Goal: Find specific page/section: Find specific page/section

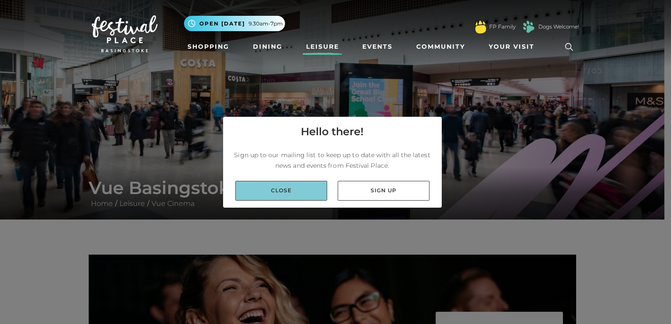
click at [267, 193] on link "Close" at bounding box center [282, 191] width 92 height 20
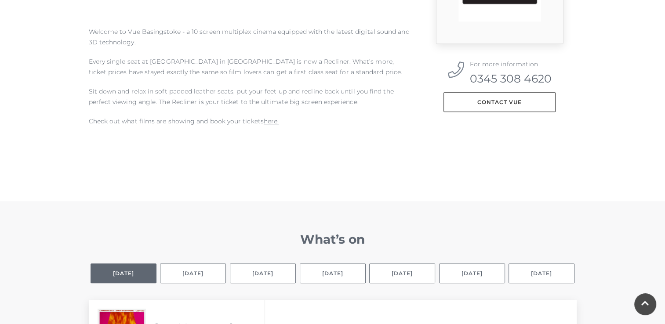
scroll to position [527, 0]
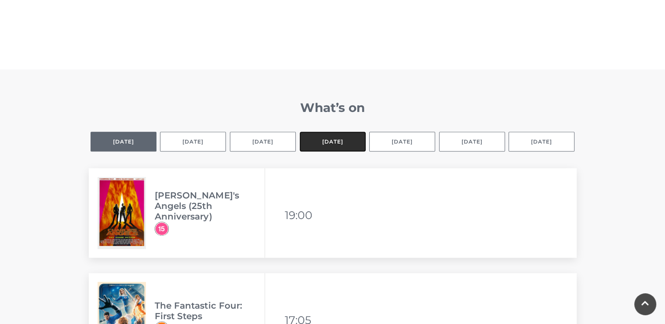
click at [334, 148] on button "[DATE]" at bounding box center [333, 142] width 66 height 20
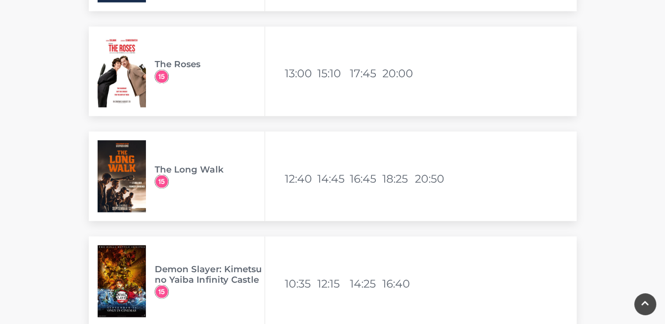
scroll to position [1494, 0]
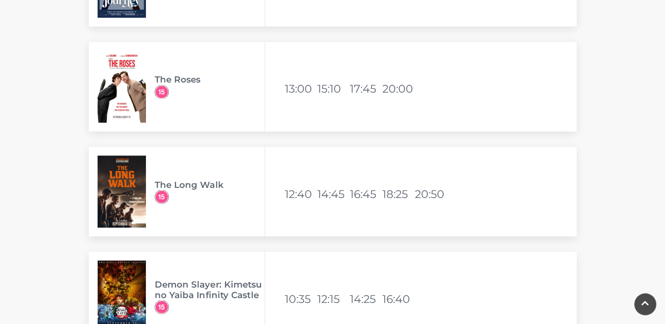
click at [124, 173] on img at bounding box center [122, 192] width 48 height 72
click at [200, 188] on h3 "The Long Walk" at bounding box center [210, 184] width 110 height 11
click at [130, 206] on img at bounding box center [122, 192] width 48 height 72
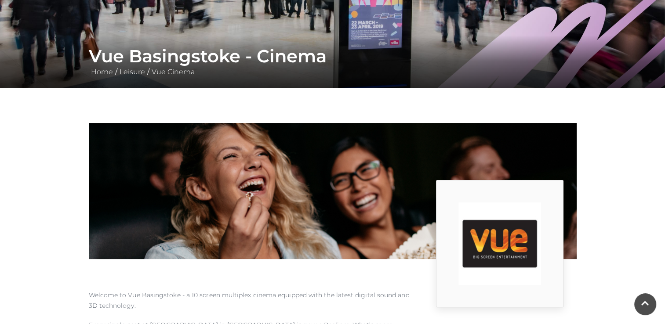
scroll to position [0, 0]
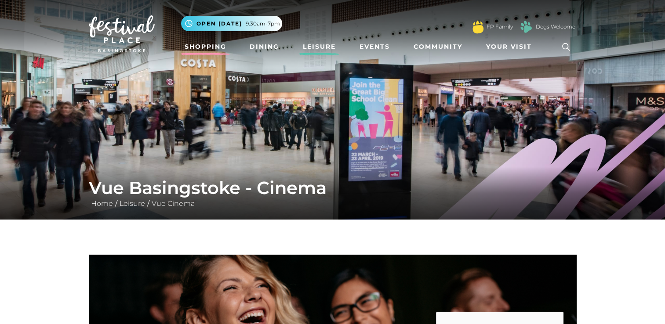
click at [202, 43] on link "Shopping" at bounding box center [205, 47] width 49 height 16
click at [212, 46] on link "Shopping" at bounding box center [205, 47] width 49 height 16
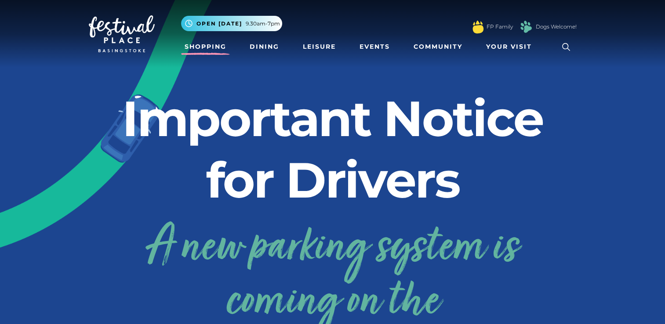
click at [212, 50] on link "Shopping" at bounding box center [205, 47] width 49 height 16
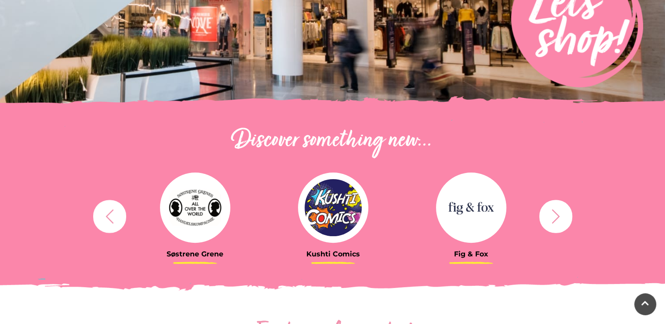
scroll to position [176, 0]
